Goal: Complete application form: Complete application form

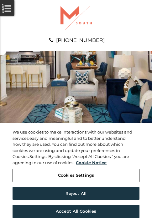
scroll to position [320, 0]
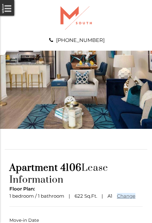
scroll to position [45, 0]
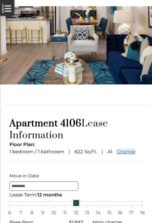
click at [76, 206] on link at bounding box center [76, 202] width 7 height 7
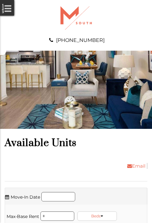
scroll to position [426, 0]
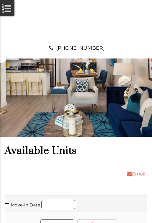
scroll to position [573, 0]
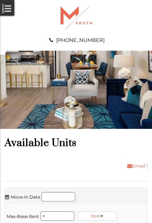
scroll to position [679, 0]
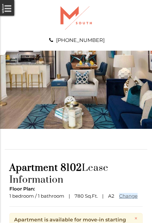
scroll to position [75, 0]
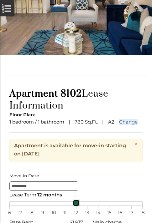
click at [76, 206] on link at bounding box center [76, 202] width 7 height 7
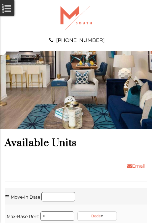
scroll to position [786, 0]
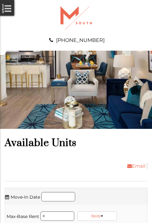
scroll to position [933, 0]
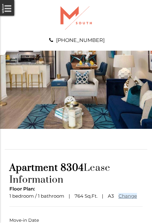
scroll to position [45, 0]
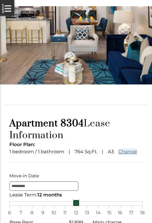
click at [76, 206] on link at bounding box center [76, 202] width 7 height 7
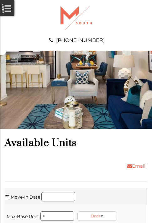
scroll to position [1039, 0]
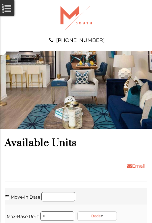
scroll to position [1146, 0]
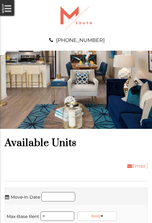
scroll to position [1252, 0]
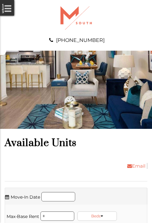
scroll to position [1359, 0]
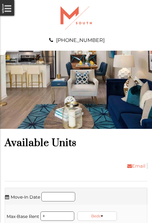
scroll to position [1505, 0]
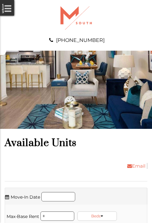
scroll to position [1652, 0]
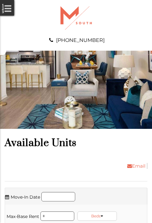
scroll to position [1758, 0]
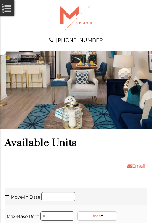
scroll to position [1865, 0]
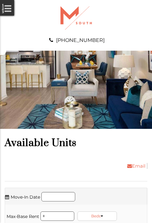
scroll to position [1972, 0]
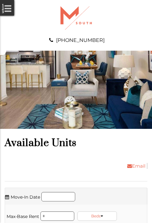
scroll to position [2078, 0]
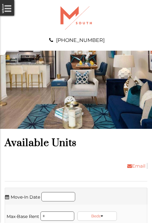
scroll to position [2225, 0]
